Goal: Information Seeking & Learning: Learn about a topic

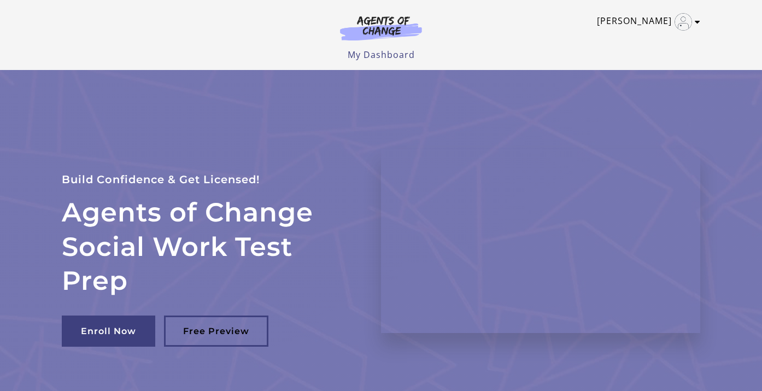
click at [634, 21] on link "[PERSON_NAME]" at bounding box center [646, 21] width 98 height 17
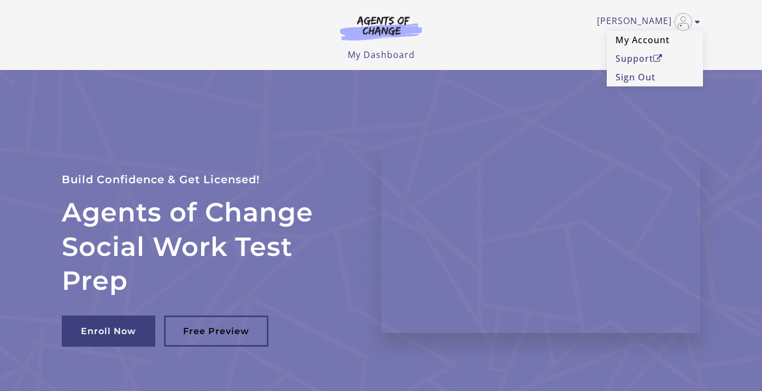
click at [637, 42] on link "My Account" at bounding box center [655, 40] width 96 height 19
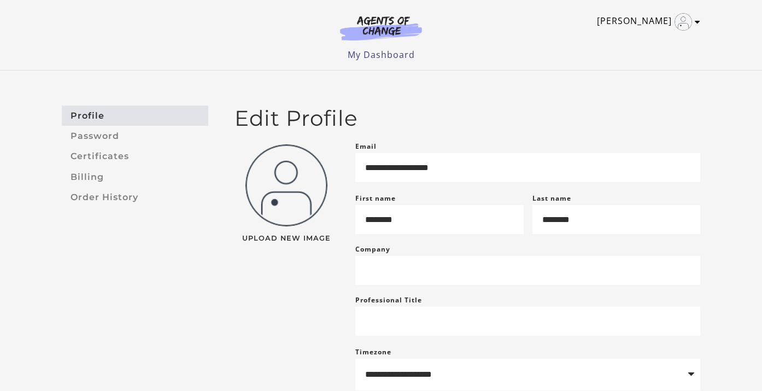
click at [645, 19] on link "[PERSON_NAME]" at bounding box center [646, 21] width 98 height 17
click at [645, 16] on link "[PERSON_NAME]" at bounding box center [646, 21] width 98 height 17
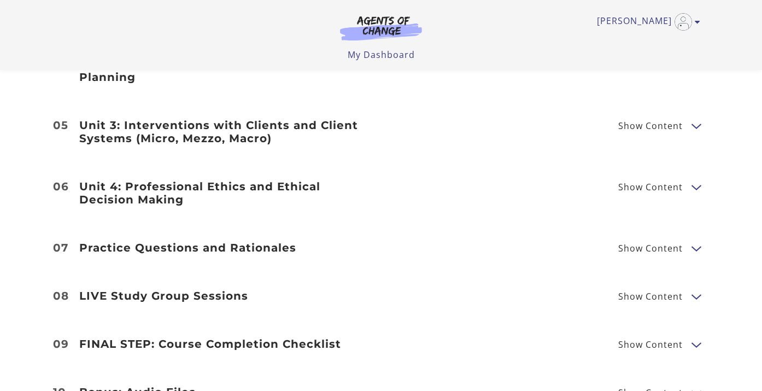
scroll to position [1573, 0]
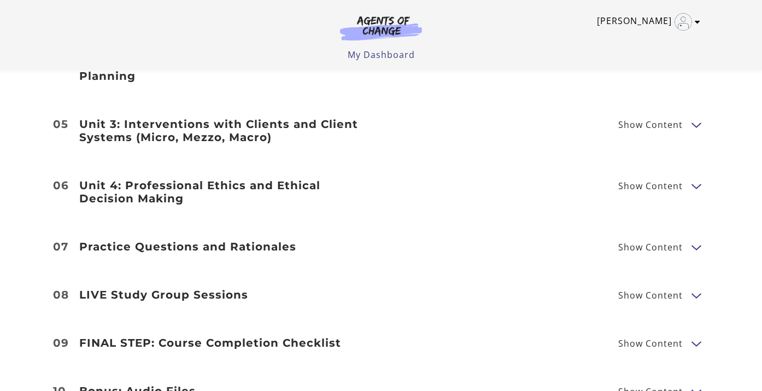
click at [698, 22] on icon "Toggle menu" at bounding box center [697, 21] width 5 height 9
click at [727, 44] on header "Melissa S My Account Support Sign Out Toggle menu Menu My Dashboard My Account …" at bounding box center [381, 35] width 762 height 70
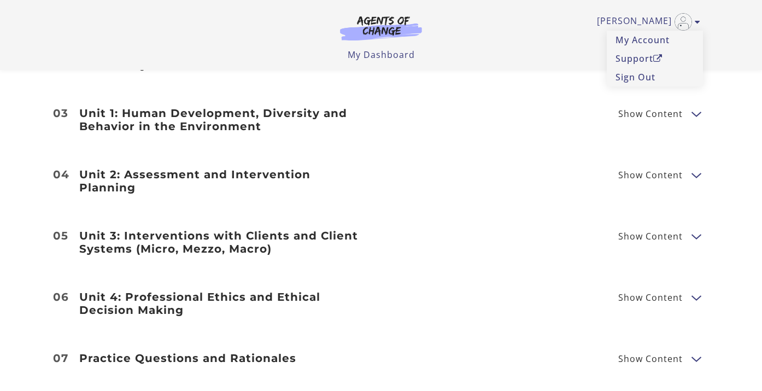
scroll to position [1460, 0]
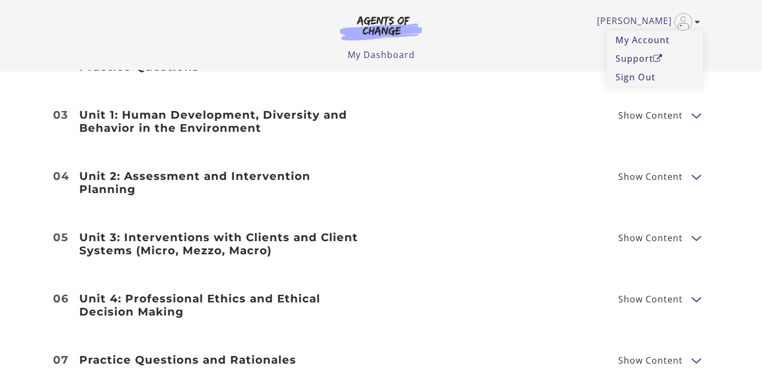
click at [699, 292] on button "Show Content" at bounding box center [695, 299] width 9 height 14
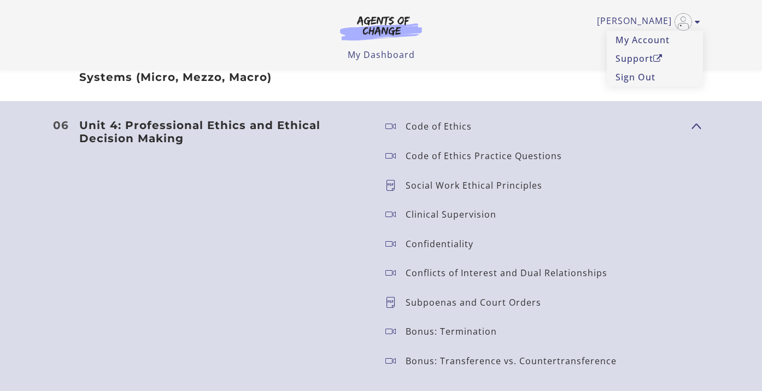
scroll to position [1649, 0]
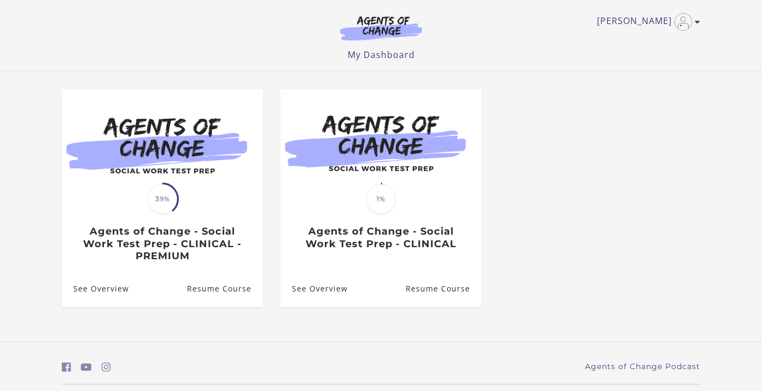
scroll to position [87, 0]
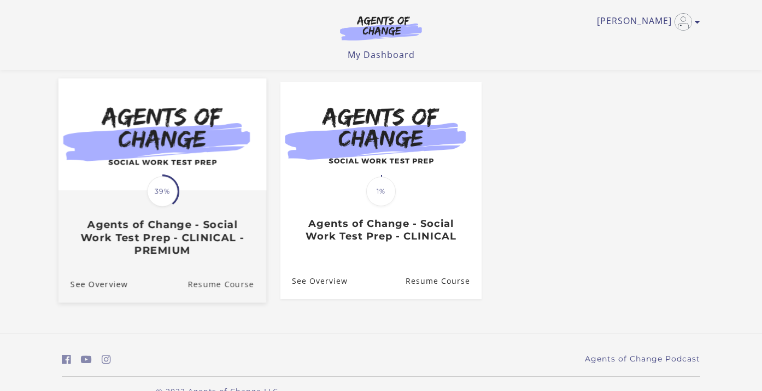
click at [209, 283] on link "Resume Course" at bounding box center [226, 283] width 79 height 37
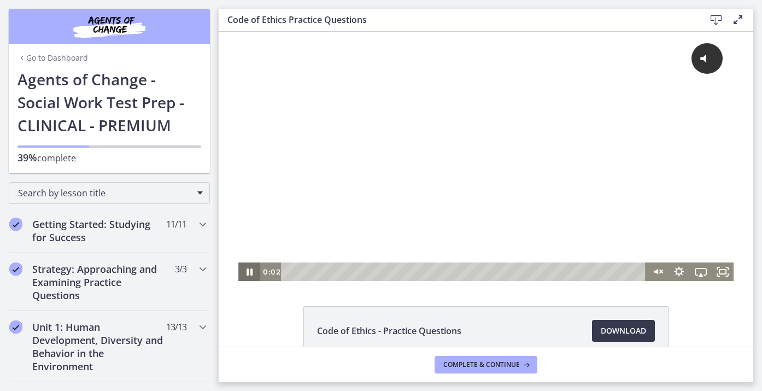
click at [248, 275] on icon "Pause" at bounding box center [249, 271] width 6 height 7
click at [248, 274] on icon "Play Video" at bounding box center [249, 272] width 5 height 8
click at [674, 58] on span "Click for sound" at bounding box center [652, 57] width 79 height 11
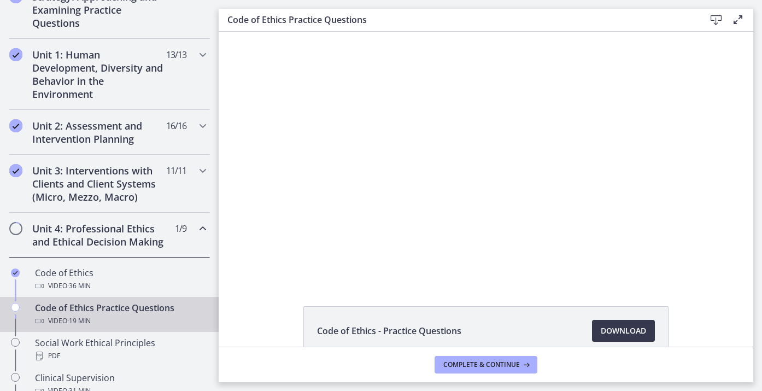
scroll to position [296, 0]
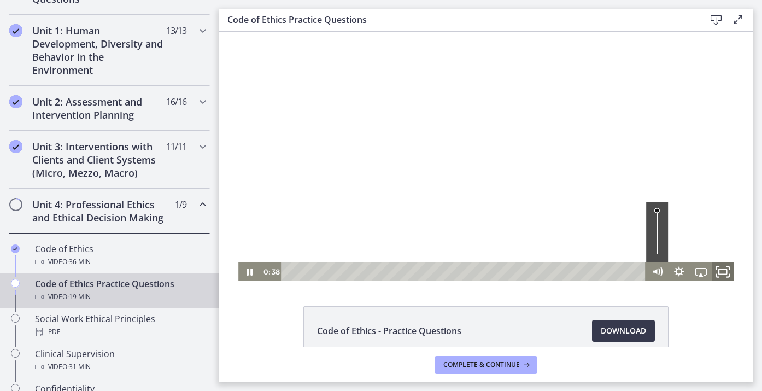
click at [721, 268] on icon "Fullscreen" at bounding box center [722, 272] width 26 height 22
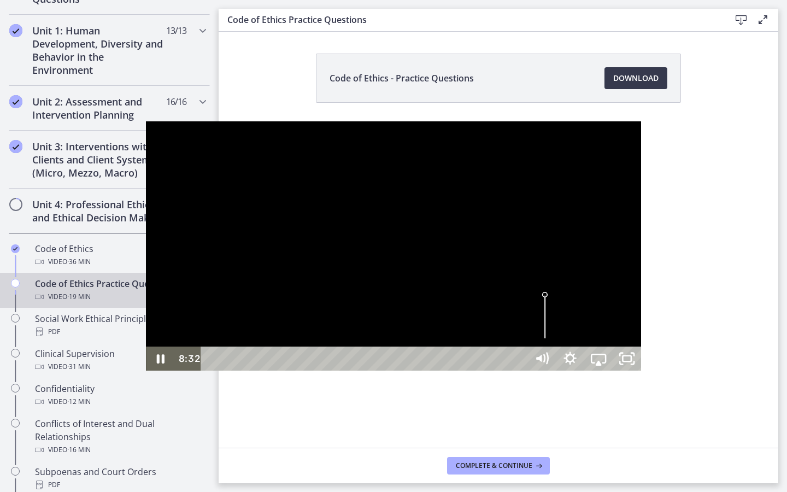
drag, startPoint x: 600, startPoint y: 57, endPoint x: 604, endPoint y: 10, distance: 47.7
click at [604, 121] on div at bounding box center [393, 245] width 495 height 249
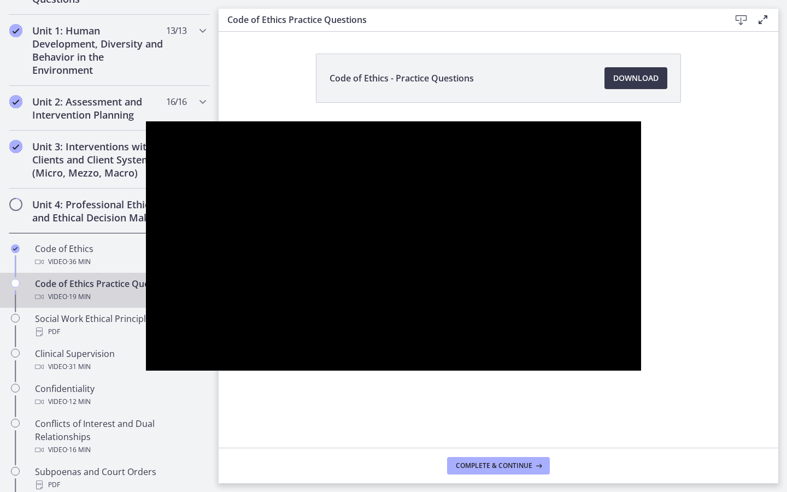
drag, startPoint x: 609, startPoint y: 196, endPoint x: 586, endPoint y: 250, distance: 58.6
click at [608, 196] on div at bounding box center [393, 245] width 495 height 249
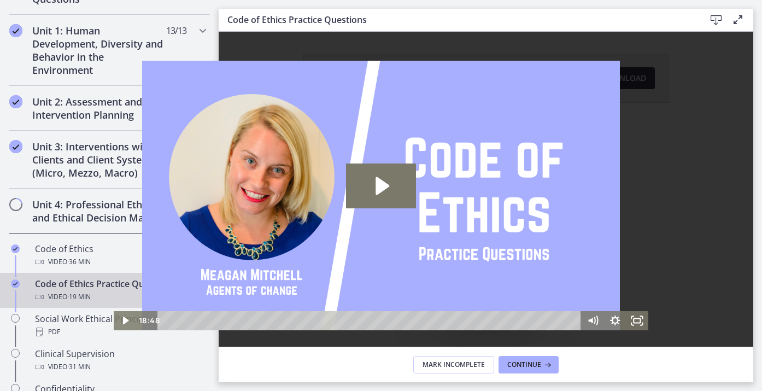
scroll to position [0, 0]
